Goal: Check status: Check status

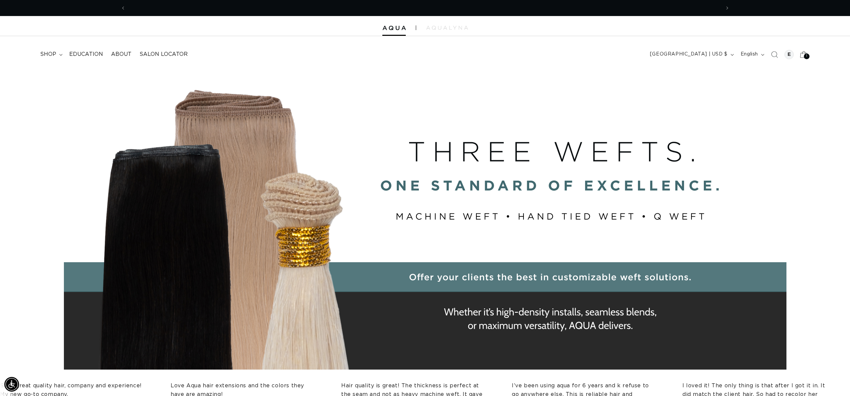
scroll to position [0, 1189]
click at [789, 56] on div at bounding box center [788, 54] width 9 height 9
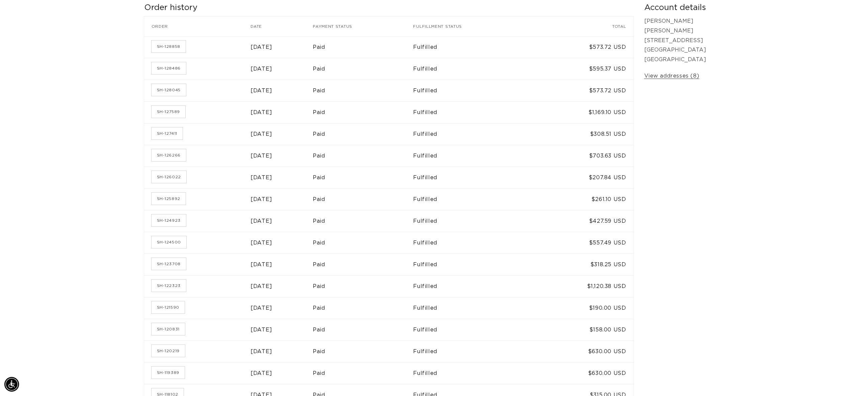
scroll to position [0, 595]
click at [174, 47] on link "SH-128858" at bounding box center [169, 46] width 34 height 12
